Goal: Task Accomplishment & Management: Use online tool/utility

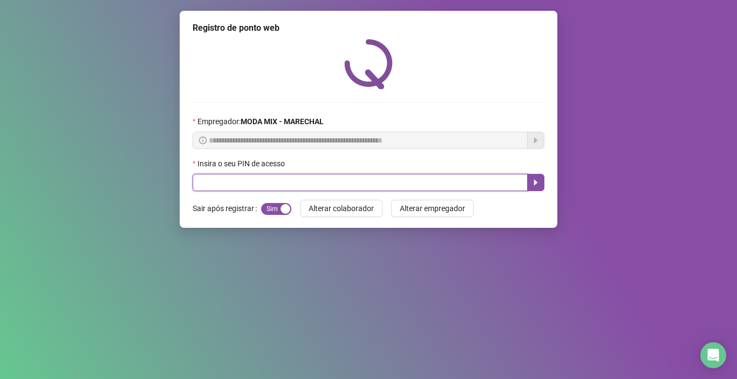
click at [425, 182] on input "text" at bounding box center [360, 182] width 335 height 17
type input "*****"
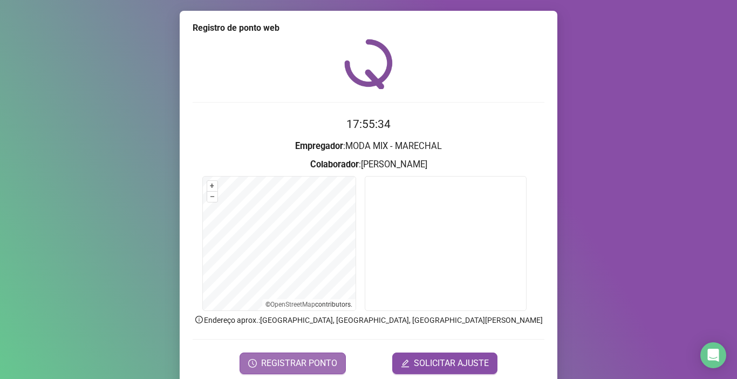
click at [331, 359] on span "REGISTRAR PONTO" at bounding box center [299, 362] width 76 height 13
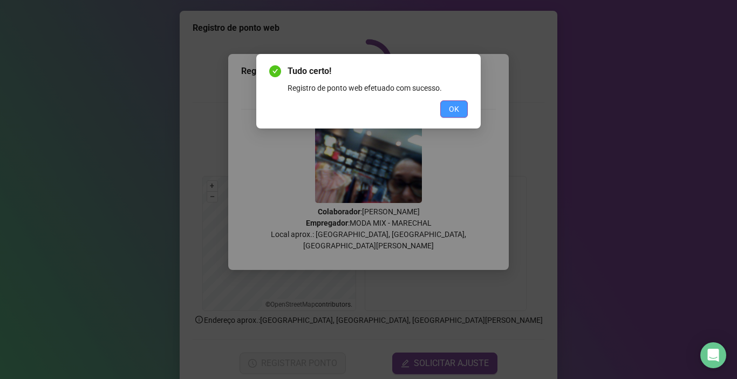
click at [448, 109] on button "OK" at bounding box center [454, 108] width 28 height 17
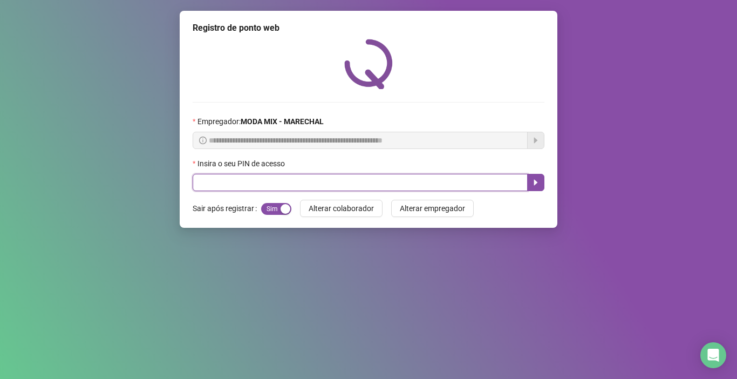
click at [231, 186] on input "text" at bounding box center [360, 182] width 335 height 17
type input "*****"
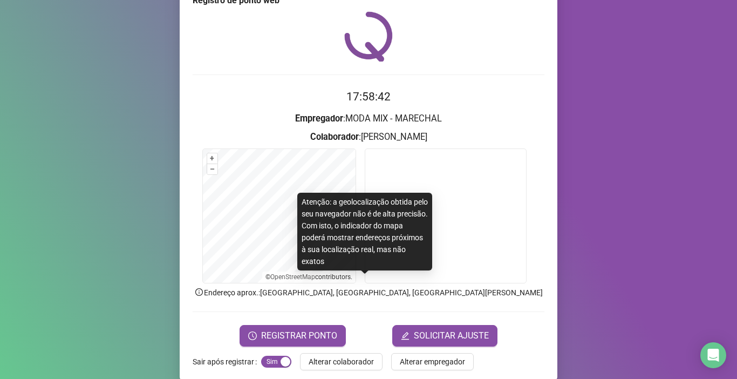
scroll to position [43, 0]
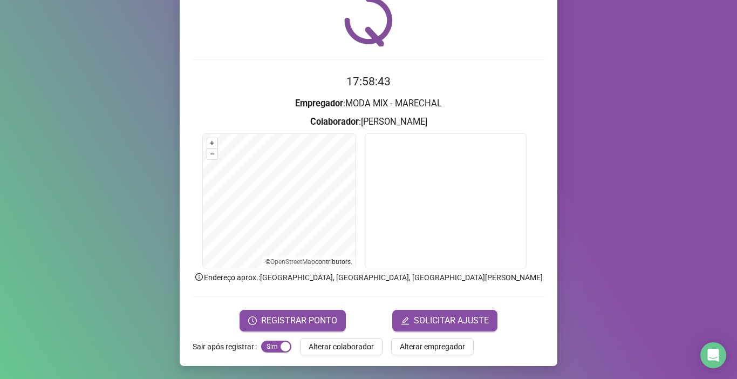
click at [279, 320] on span "REGISTRAR PONTO" at bounding box center [299, 320] width 76 height 13
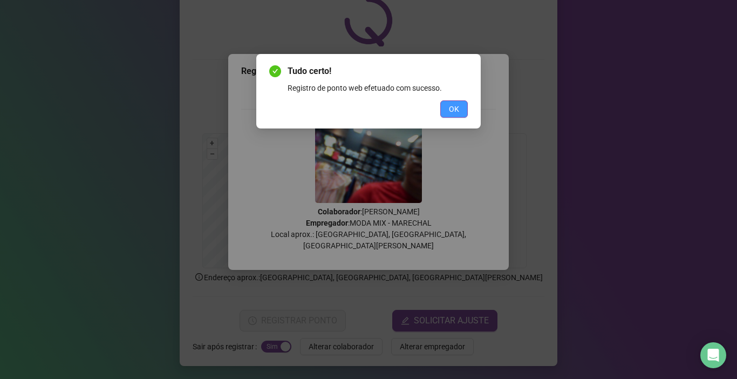
click at [455, 117] on button "OK" at bounding box center [454, 108] width 28 height 17
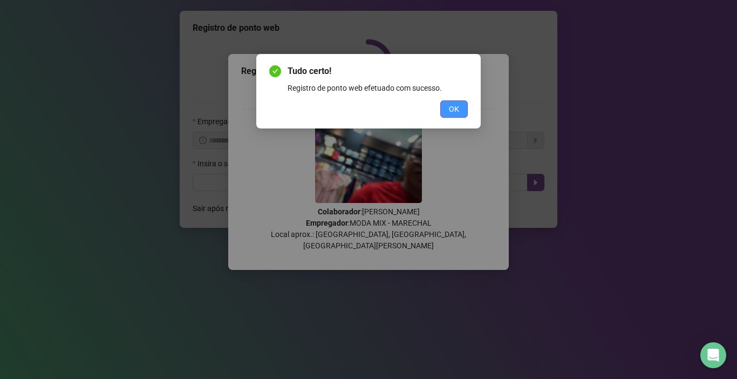
scroll to position [0, 0]
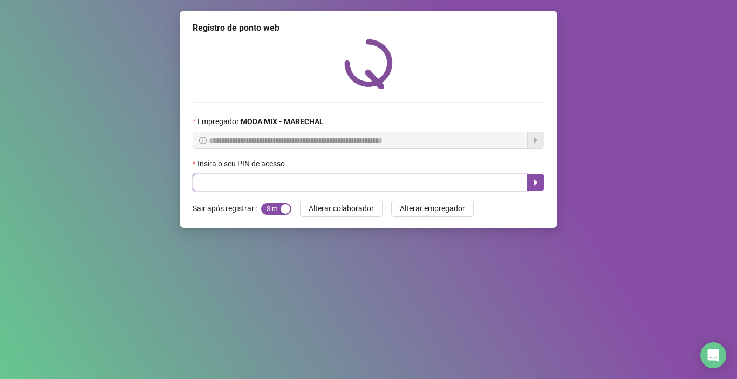
click at [229, 180] on input "text" at bounding box center [360, 182] width 335 height 17
type input "*****"
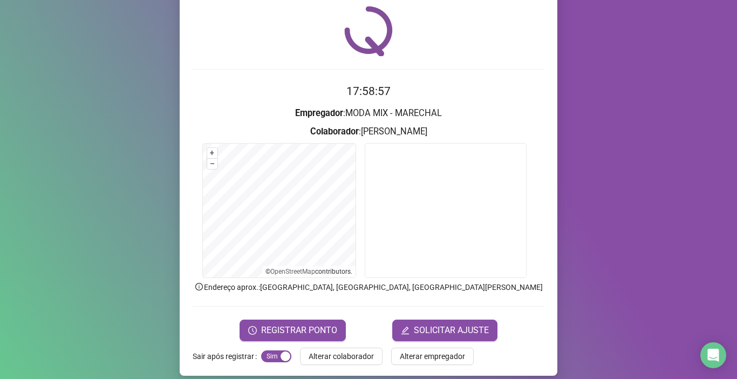
scroll to position [43, 0]
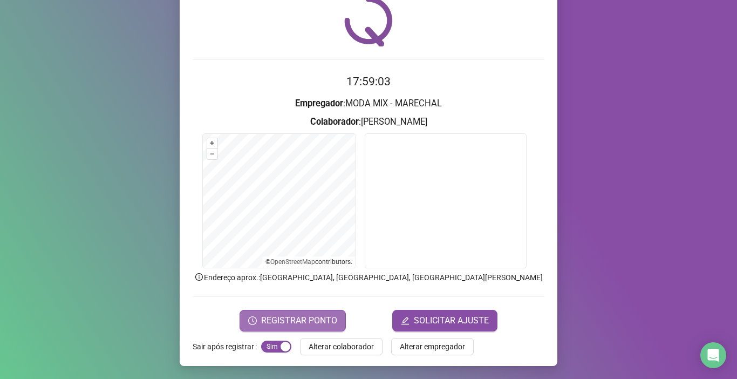
click at [296, 319] on span "REGISTRAR PONTO" at bounding box center [299, 320] width 76 height 13
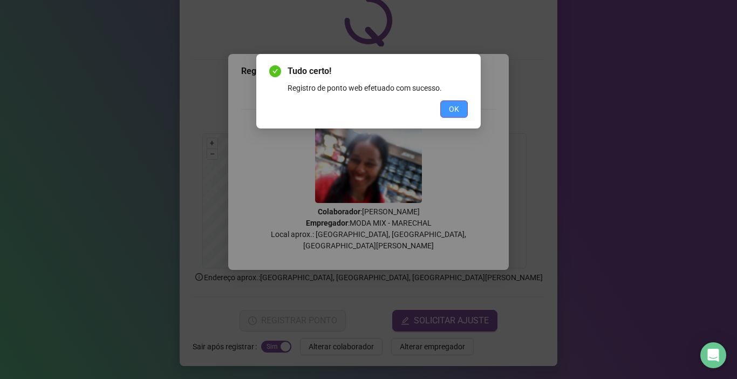
click at [458, 115] on button "OK" at bounding box center [454, 108] width 28 height 17
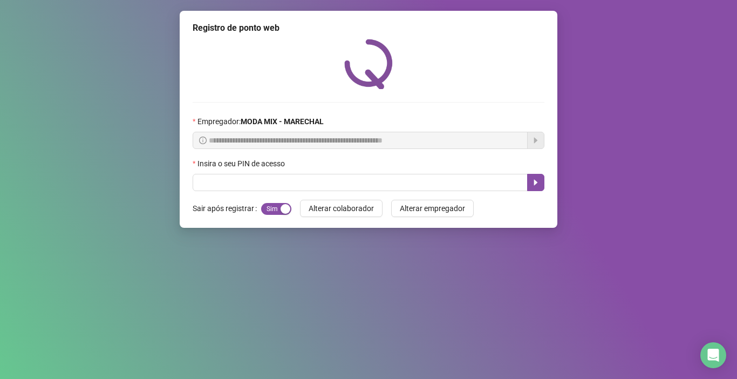
scroll to position [0, 0]
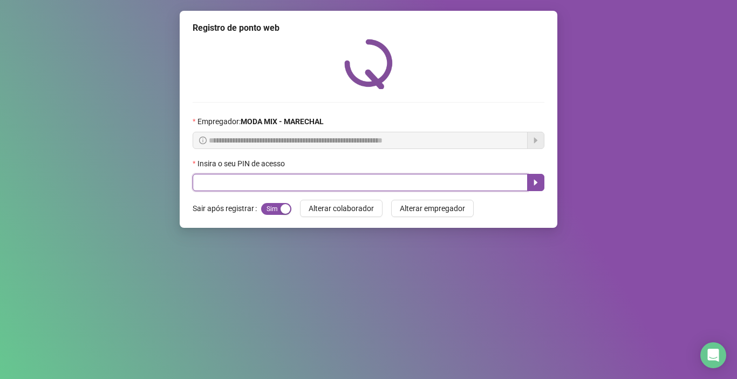
click at [362, 176] on input "text" at bounding box center [360, 182] width 335 height 17
type input "*****"
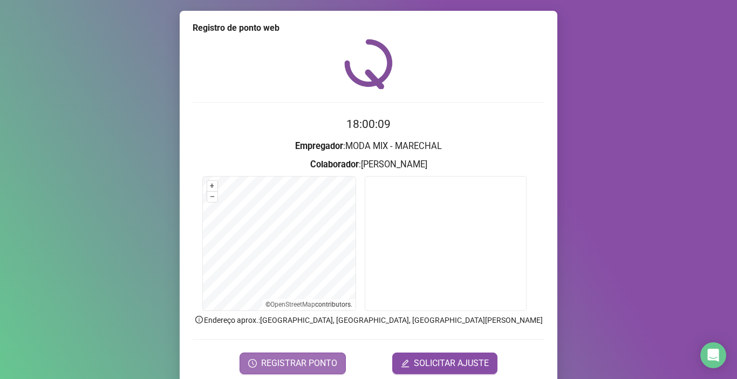
click at [311, 357] on span "REGISTRAR PONTO" at bounding box center [299, 362] width 76 height 13
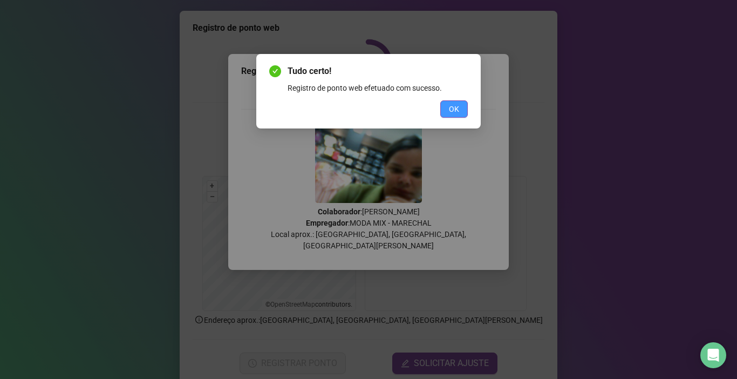
click at [457, 105] on span "OK" at bounding box center [454, 109] width 10 height 12
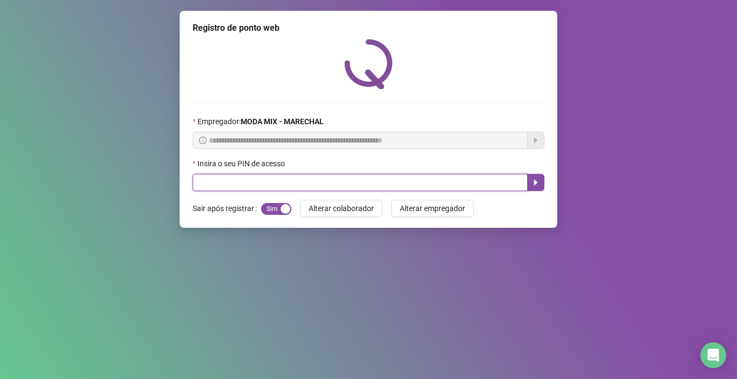
click at [213, 183] on input "text" at bounding box center [360, 182] width 335 height 17
type input "*****"
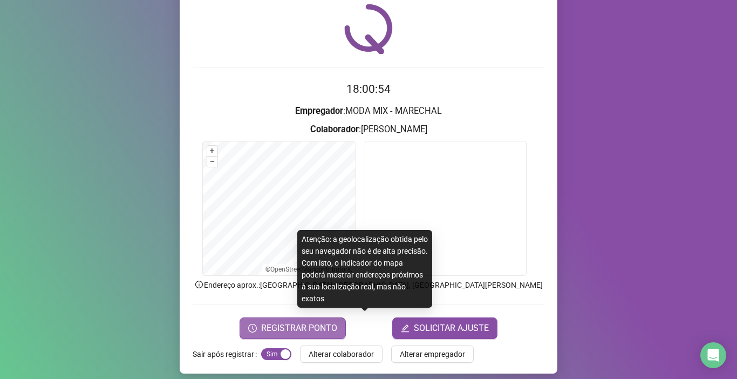
scroll to position [43, 0]
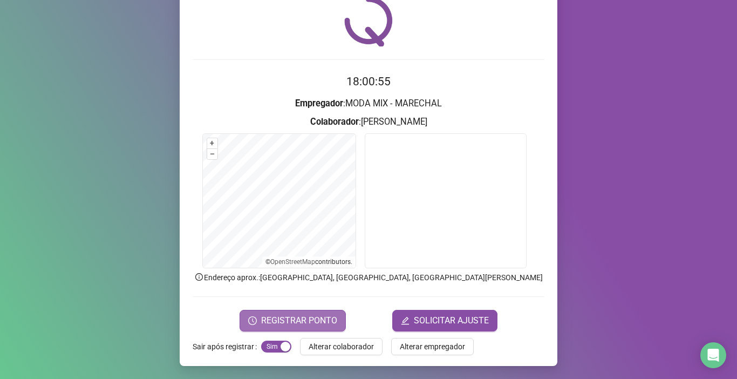
click at [296, 325] on span "REGISTRAR PONTO" at bounding box center [299, 320] width 76 height 13
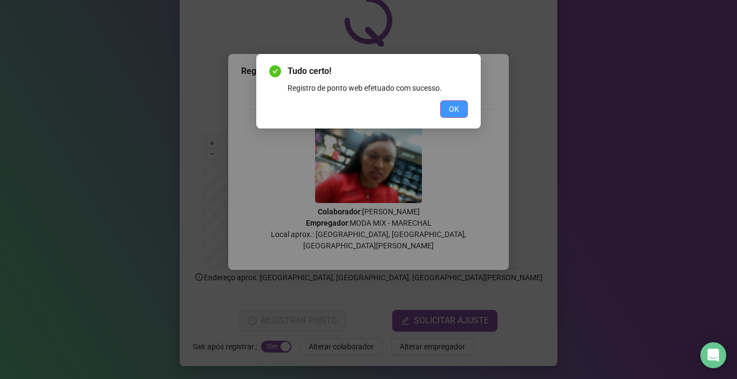
click at [447, 106] on button "OK" at bounding box center [454, 108] width 28 height 17
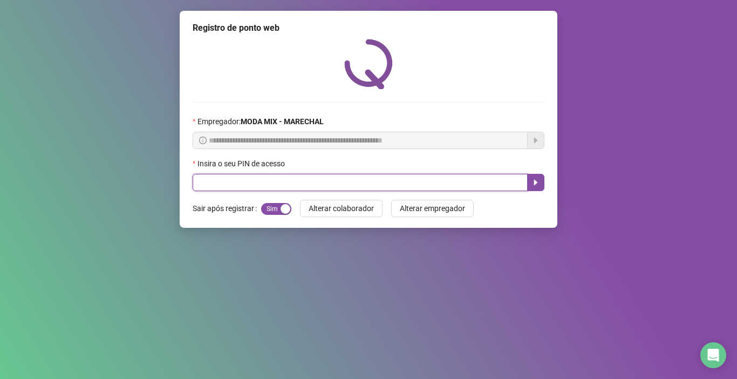
click at [304, 183] on input "text" at bounding box center [360, 182] width 335 height 17
type input "*****"
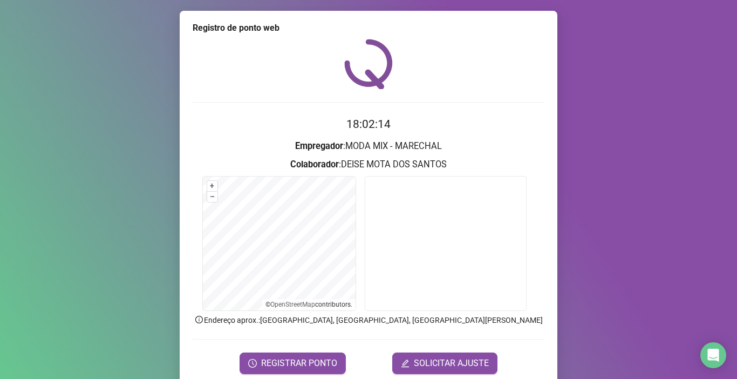
scroll to position [43, 0]
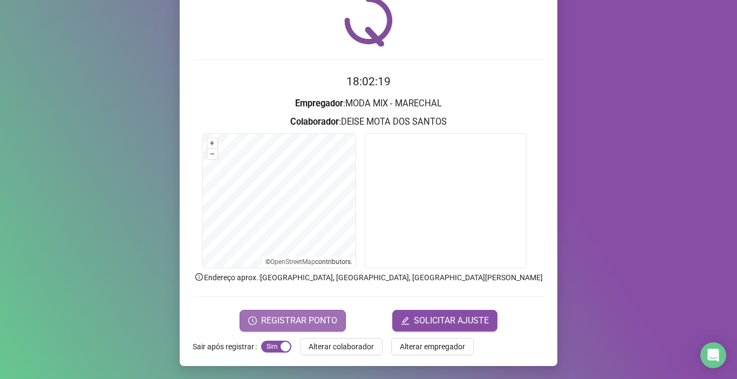
click at [279, 321] on span "REGISTRAR PONTO" at bounding box center [299, 320] width 76 height 13
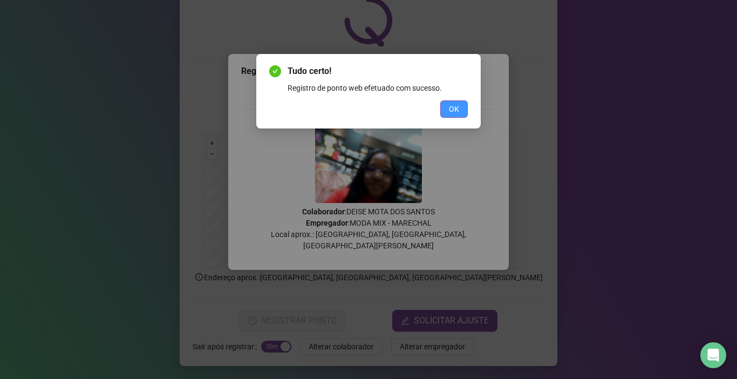
click at [442, 112] on button "OK" at bounding box center [454, 108] width 28 height 17
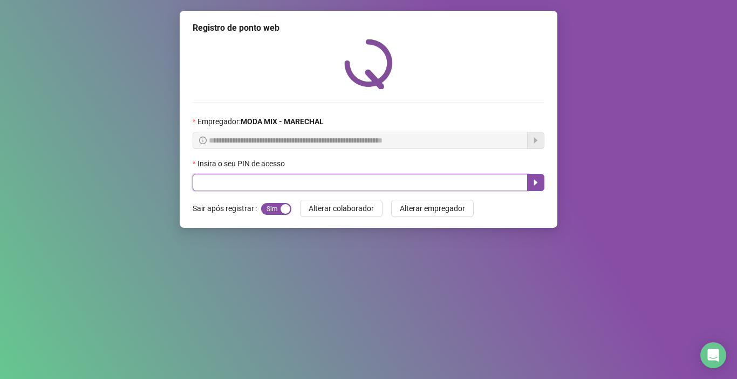
click at [304, 187] on input "text" at bounding box center [360, 182] width 335 height 17
type input "*****"
click at [531, 184] on button "button" at bounding box center [535, 182] width 17 height 17
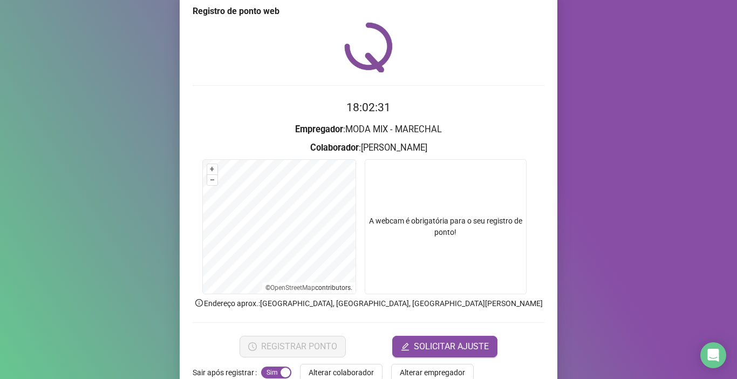
scroll to position [43, 0]
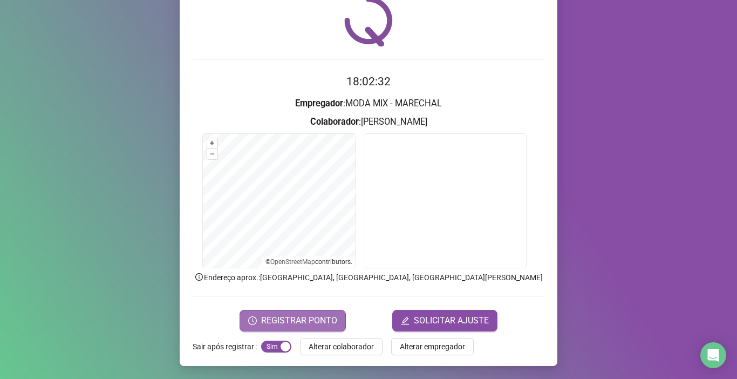
click at [308, 318] on span "REGISTRAR PONTO" at bounding box center [299, 320] width 76 height 13
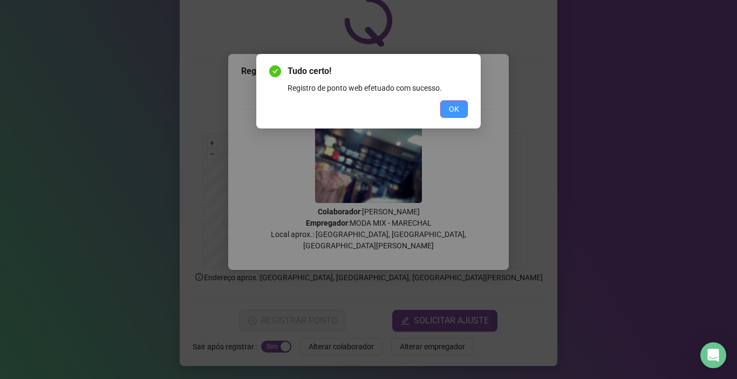
click at [455, 108] on span "OK" at bounding box center [454, 109] width 10 height 12
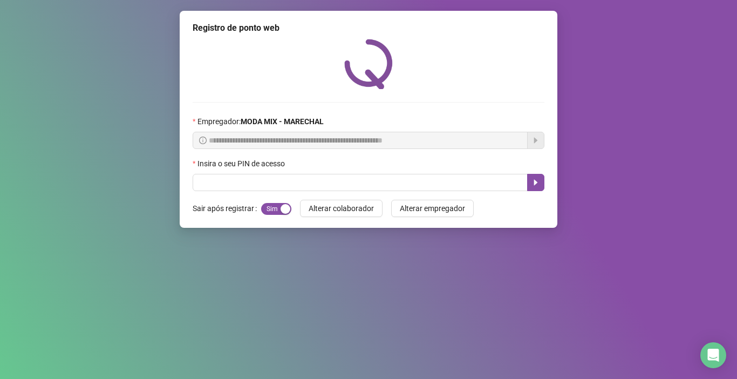
scroll to position [0, 0]
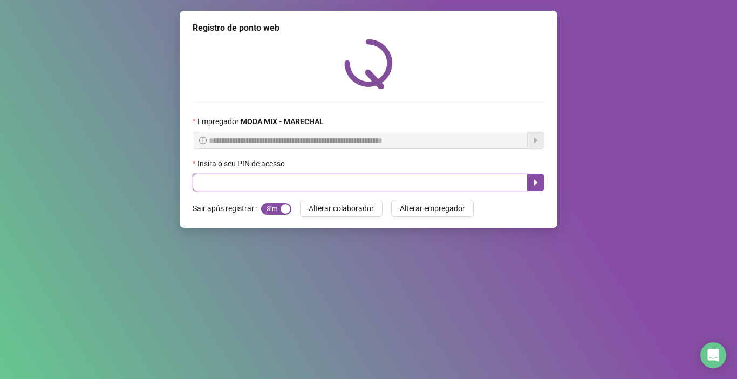
click at [211, 186] on input "text" at bounding box center [360, 182] width 335 height 17
type input "*****"
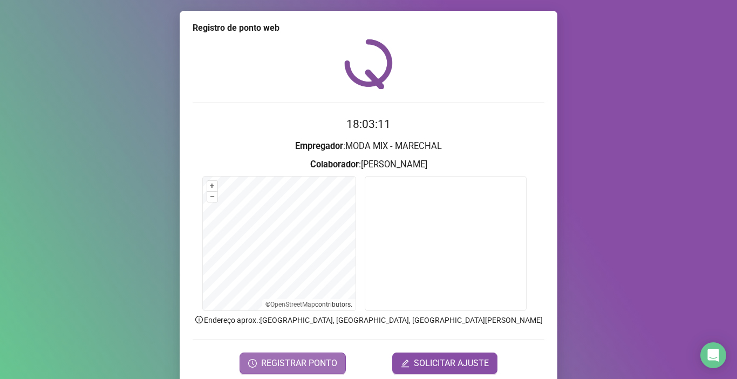
click at [296, 358] on span "REGISTRAR PONTO" at bounding box center [299, 362] width 76 height 13
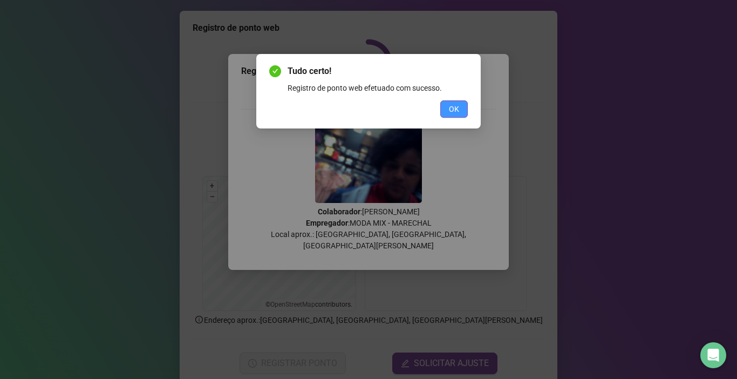
click at [463, 101] on button "OK" at bounding box center [454, 108] width 28 height 17
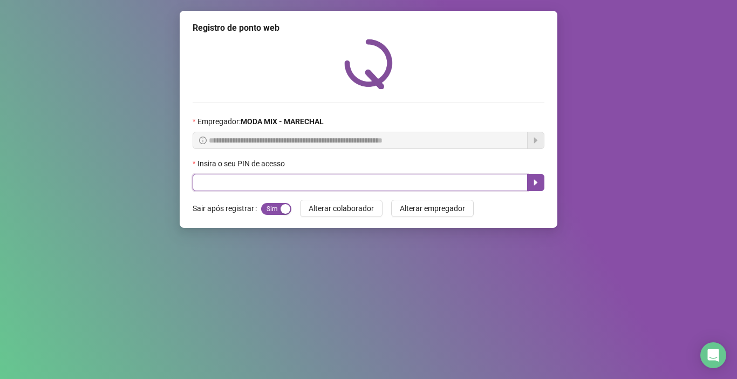
click at [219, 184] on input "text" at bounding box center [360, 182] width 335 height 17
type input "*****"
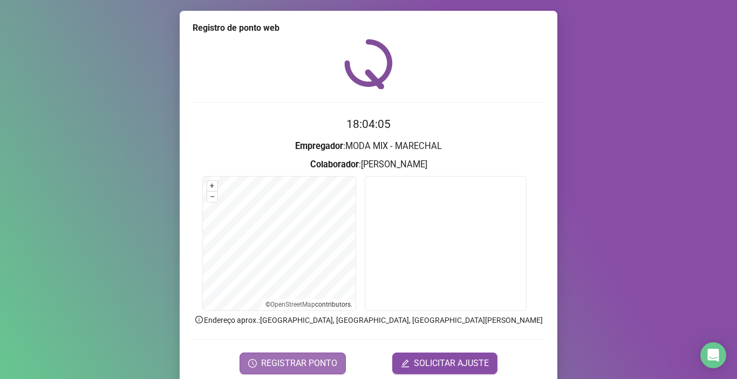
click at [315, 357] on span "REGISTRAR PONTO" at bounding box center [299, 362] width 76 height 13
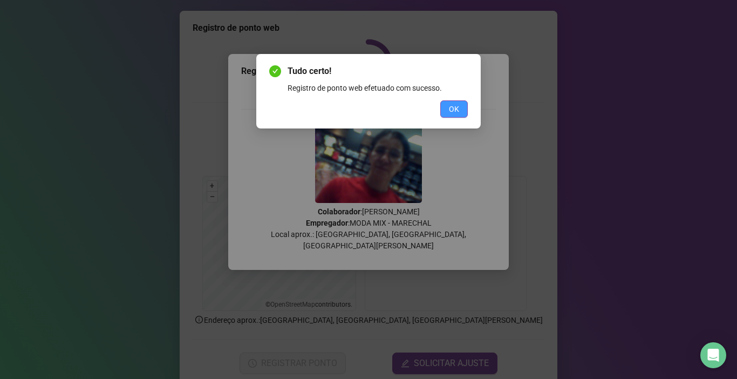
click at [459, 106] on button "OK" at bounding box center [454, 108] width 28 height 17
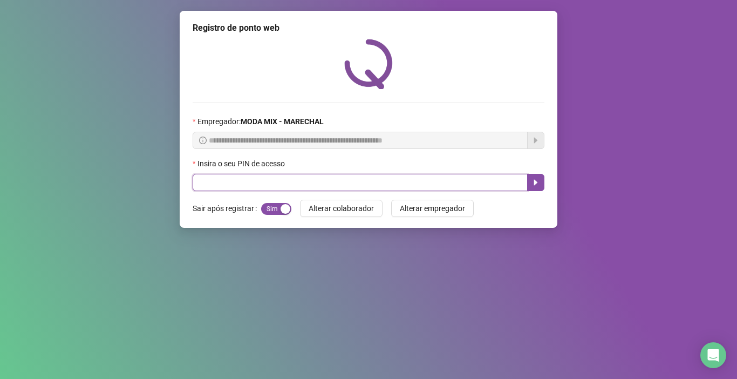
click at [310, 184] on input "text" at bounding box center [360, 182] width 335 height 17
type input "*****"
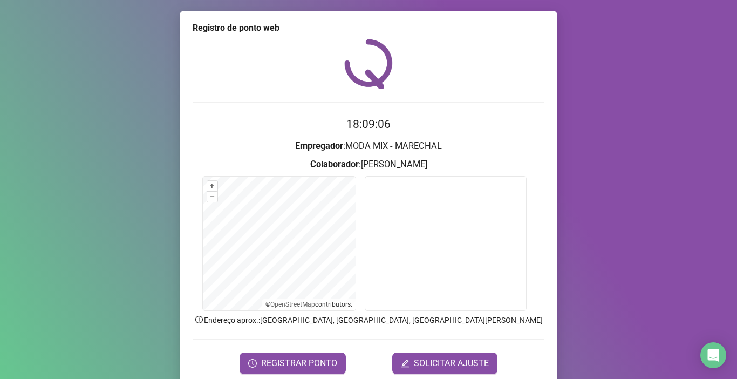
scroll to position [43, 0]
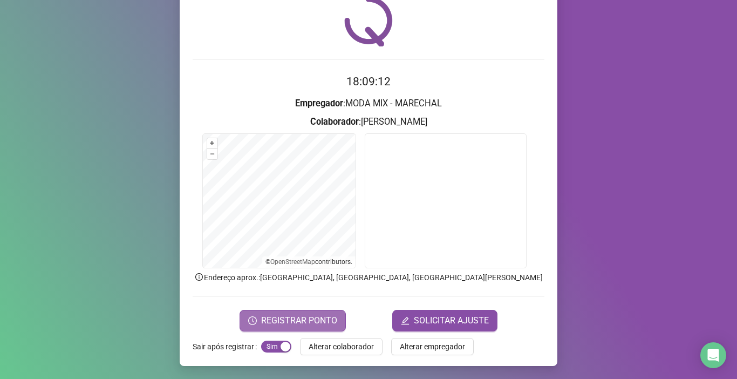
click at [293, 318] on span "REGISTRAR PONTO" at bounding box center [299, 320] width 76 height 13
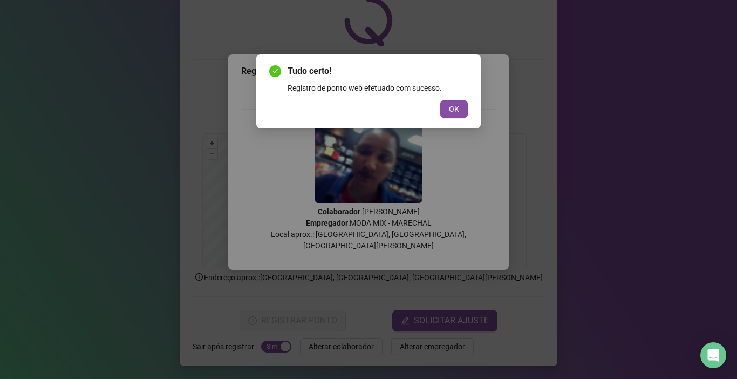
drag, startPoint x: 461, startPoint y: 111, endPoint x: 465, endPoint y: 115, distance: 6.1
click at [461, 111] on button "OK" at bounding box center [454, 108] width 28 height 17
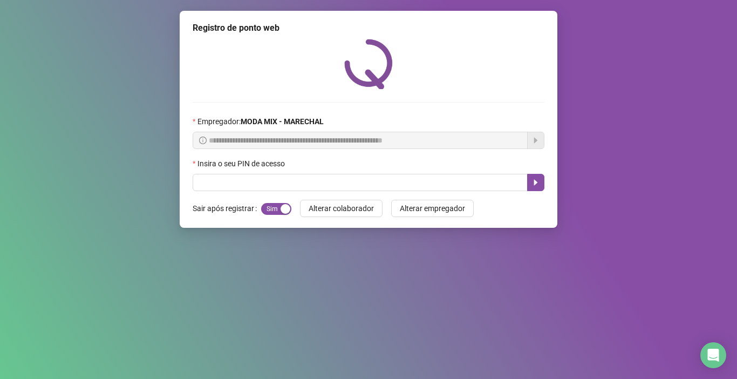
scroll to position [0, 0]
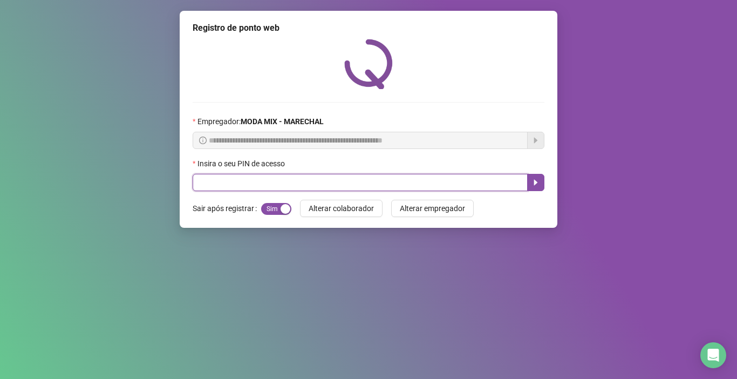
click at [277, 178] on input "text" at bounding box center [360, 182] width 335 height 17
click at [262, 184] on input "text" at bounding box center [360, 182] width 335 height 17
type input "*****"
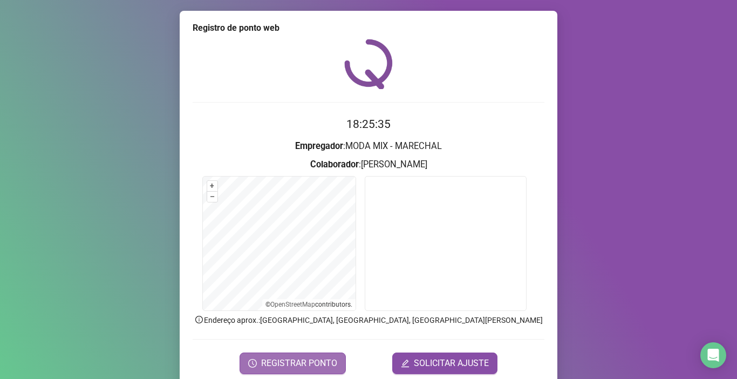
click at [321, 369] on button "REGISTRAR PONTO" at bounding box center [292, 363] width 106 height 22
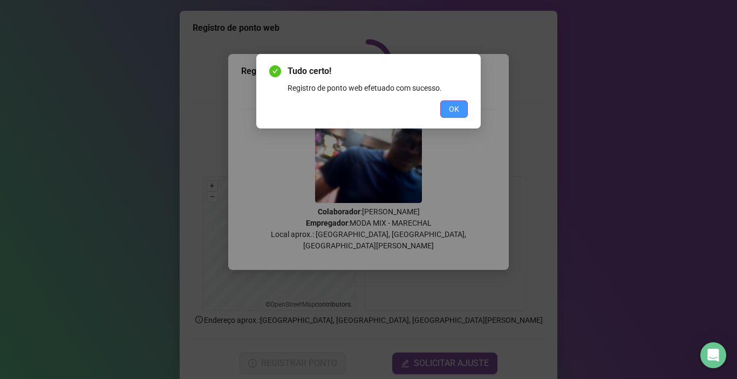
click at [448, 106] on button "OK" at bounding box center [454, 108] width 28 height 17
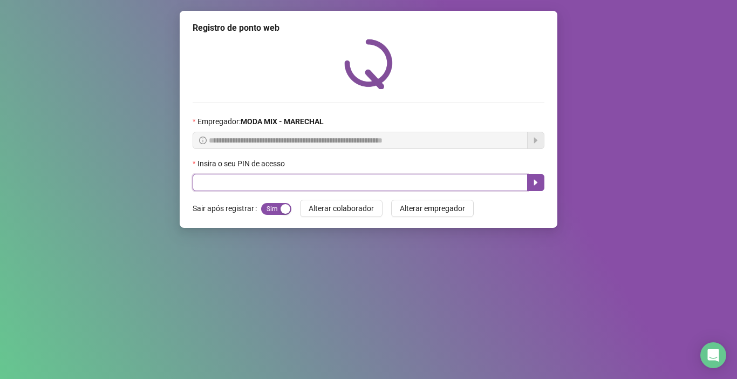
click at [350, 183] on input "text" at bounding box center [360, 182] width 335 height 17
type input "*****"
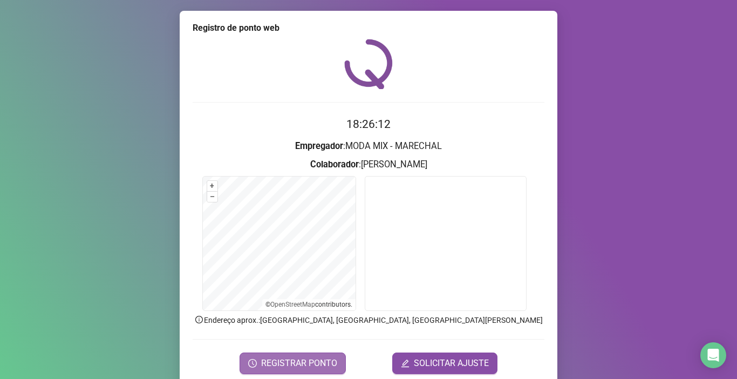
click at [305, 364] on span "REGISTRAR PONTO" at bounding box center [299, 362] width 76 height 13
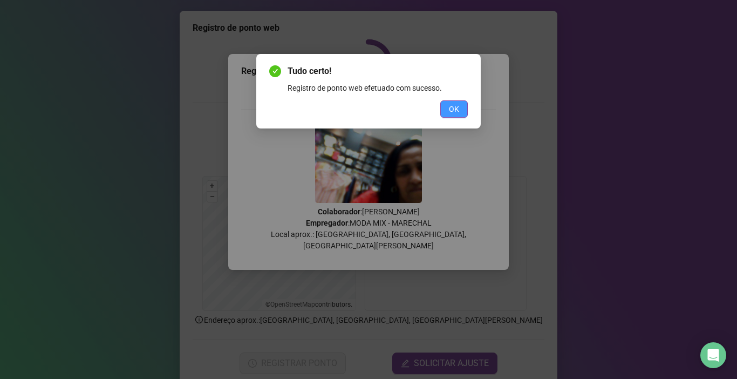
click at [451, 104] on span "OK" at bounding box center [454, 109] width 10 height 12
